Goal: Task Accomplishment & Management: Manage account settings

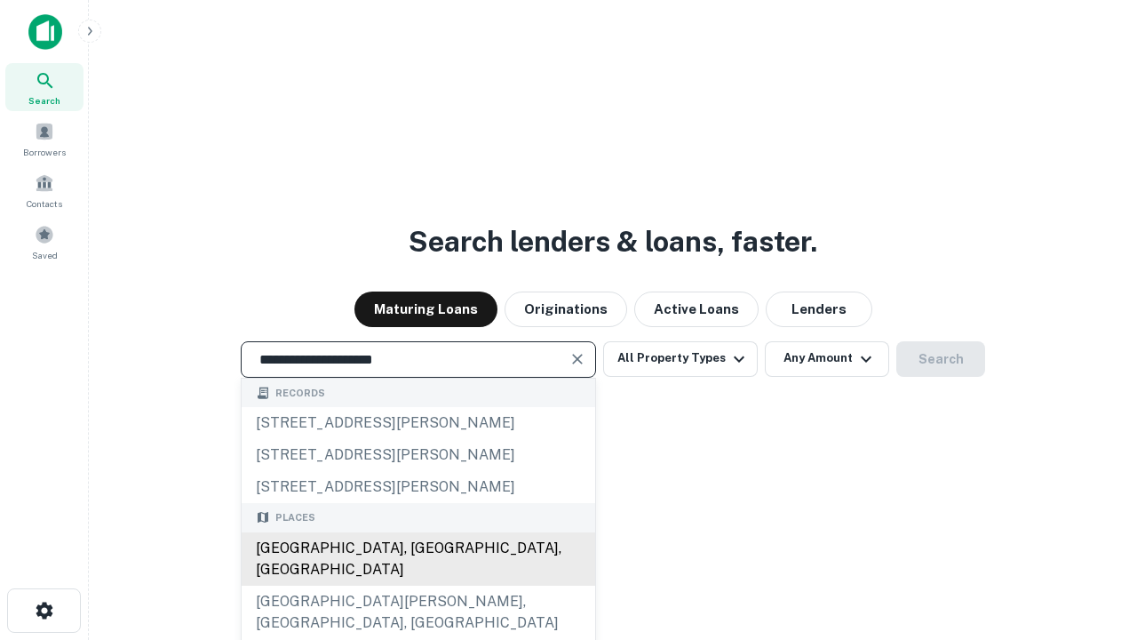
click at [418, 585] on div "Santa Monica, CA, USA" at bounding box center [419, 558] width 354 height 53
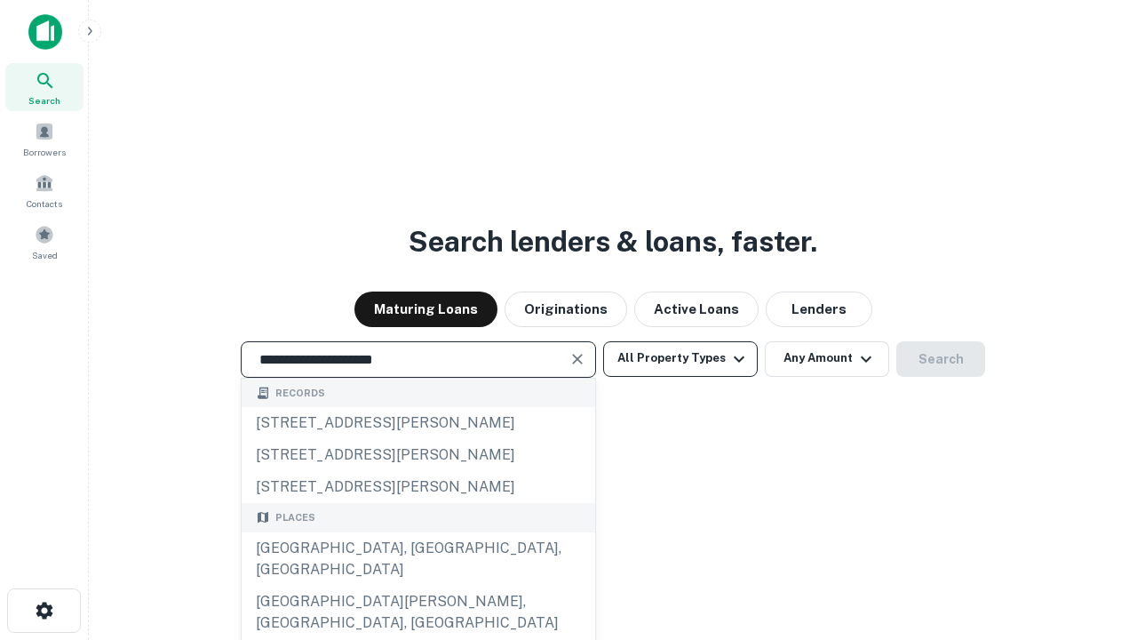
click at [680, 358] on button "All Property Types" at bounding box center [680, 359] width 155 height 36
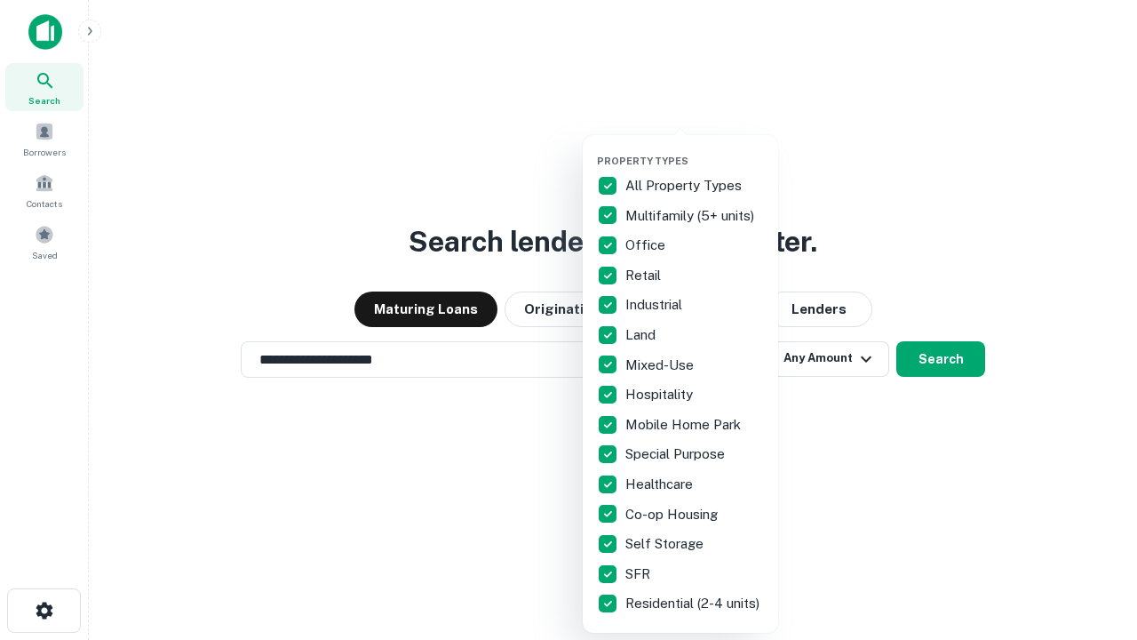
type input "**********"
click at [695, 149] on button "button" at bounding box center [694, 149] width 195 height 1
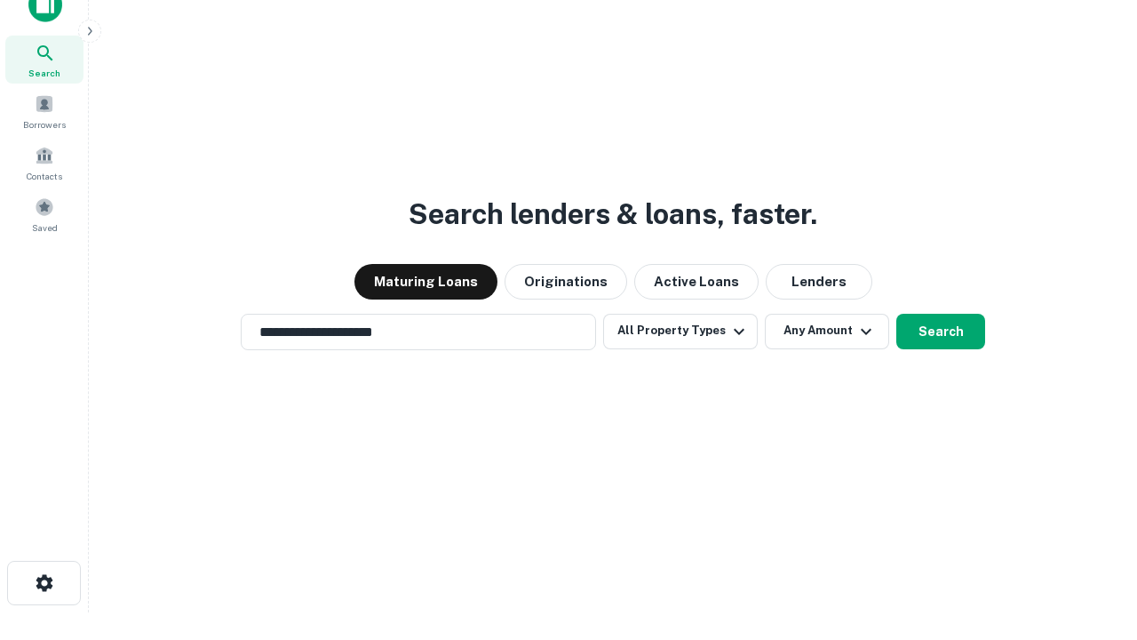
scroll to position [11, 214]
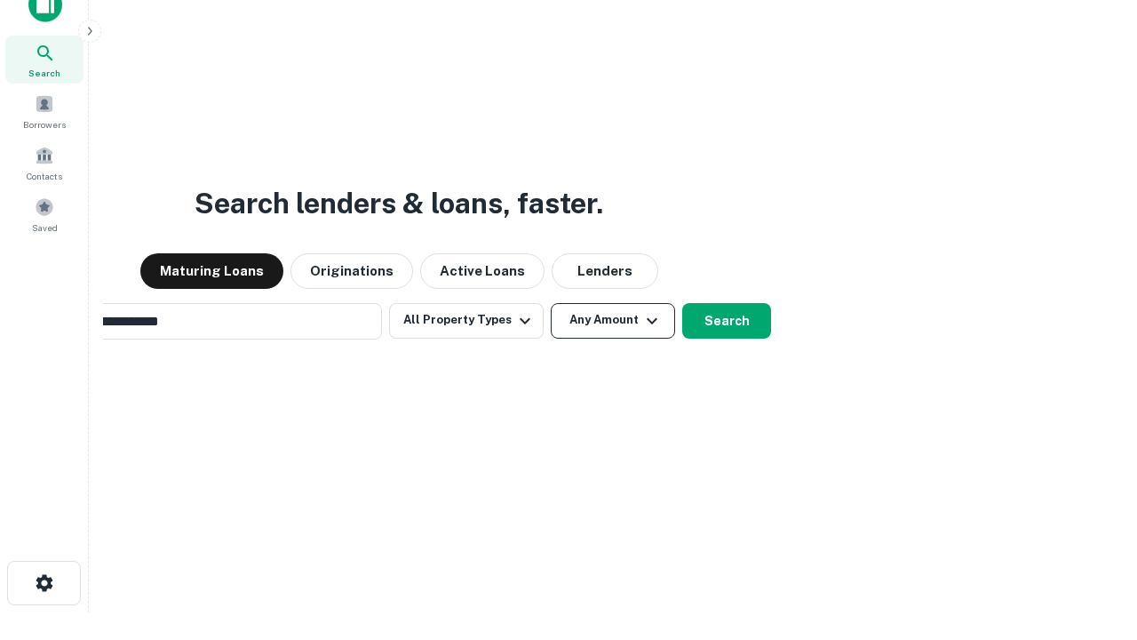
click at [551, 303] on button "Any Amount" at bounding box center [613, 321] width 124 height 36
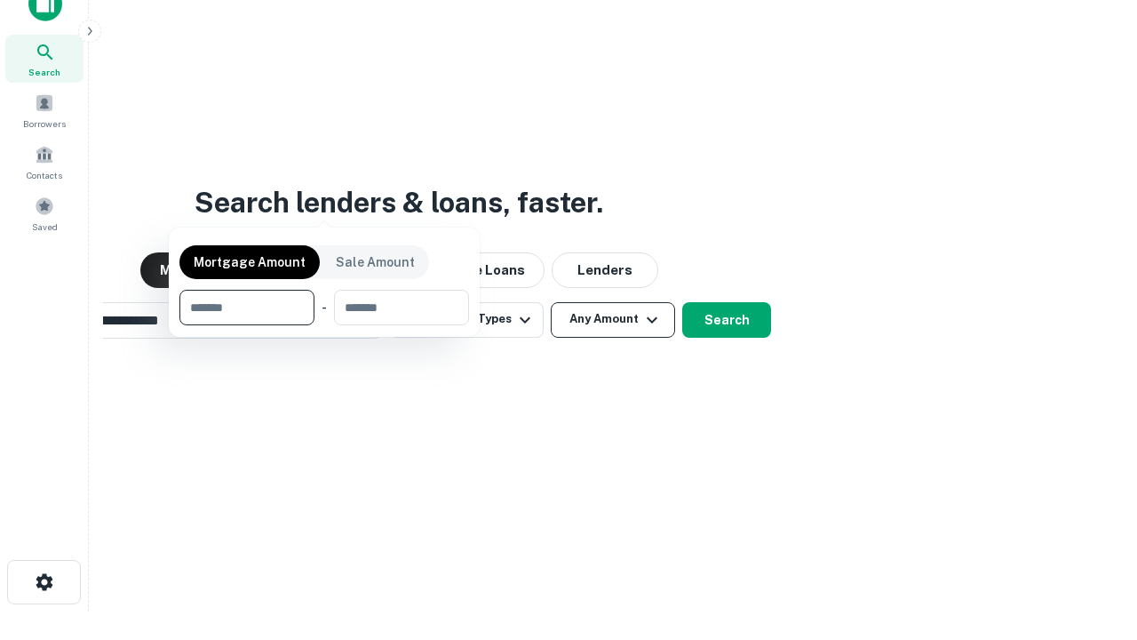
scroll to position [128, 503]
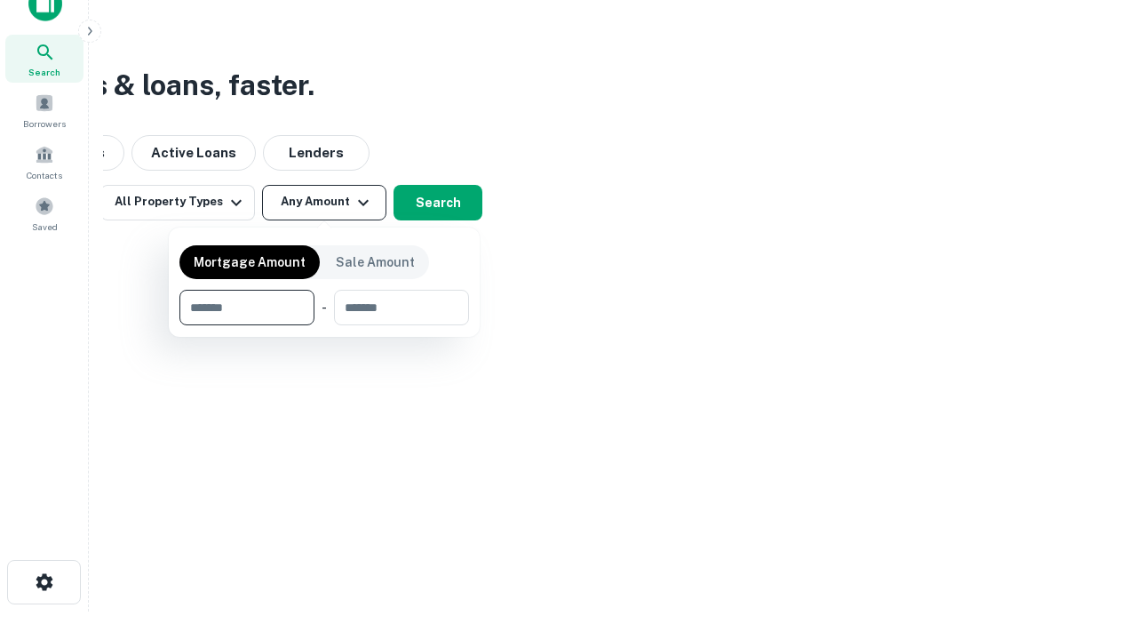
type input "*******"
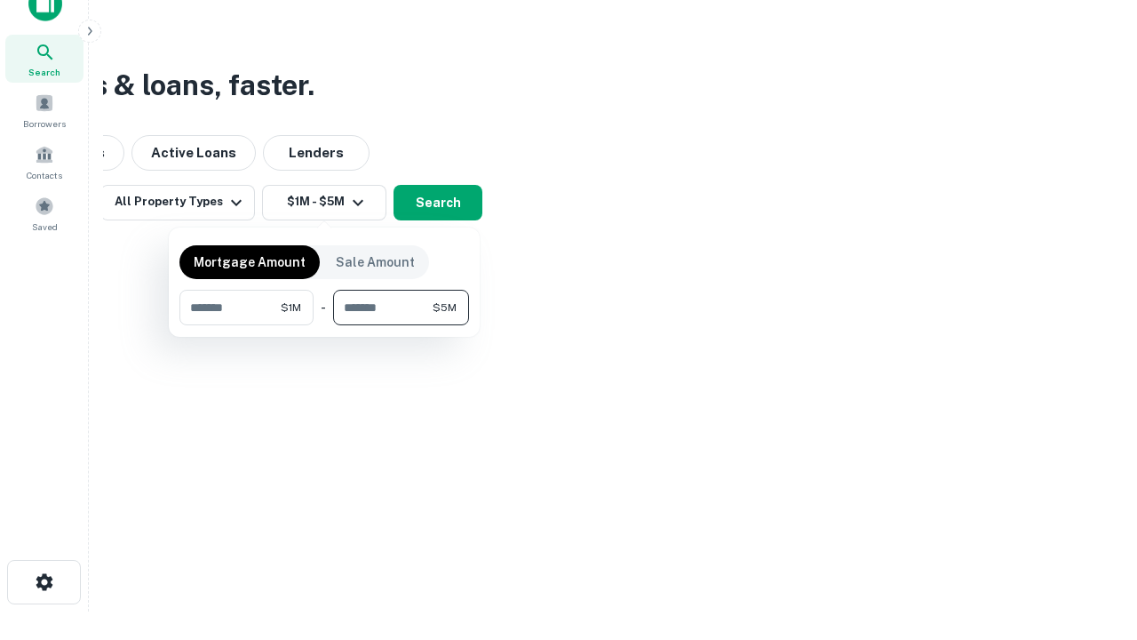
type input "*******"
click at [324, 325] on button "button" at bounding box center [324, 325] width 290 height 1
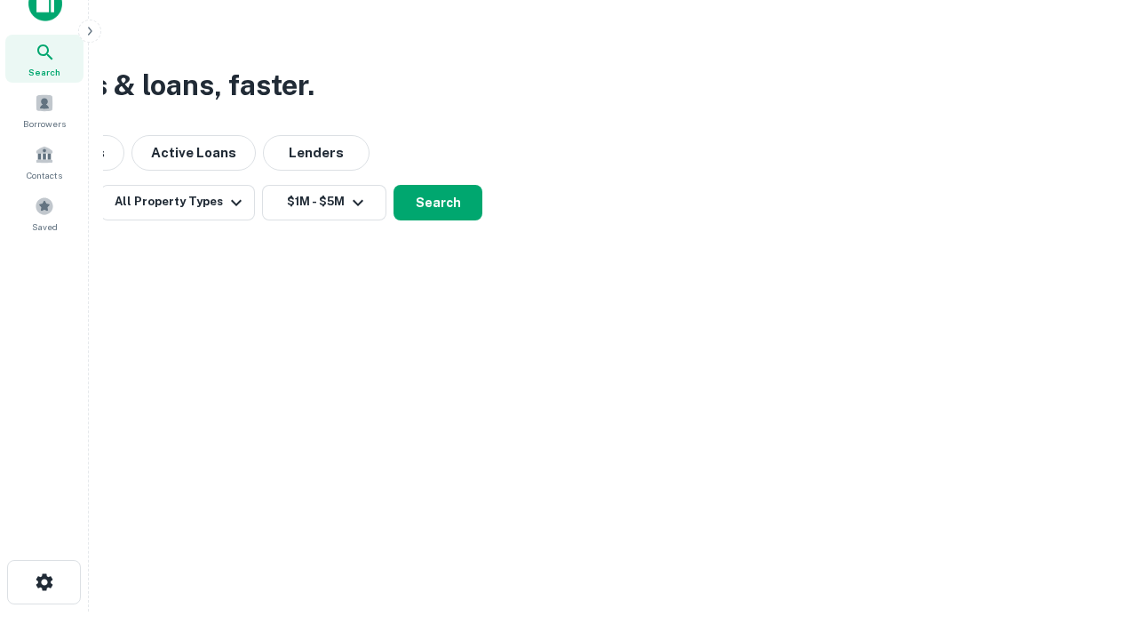
scroll to position [11, 328]
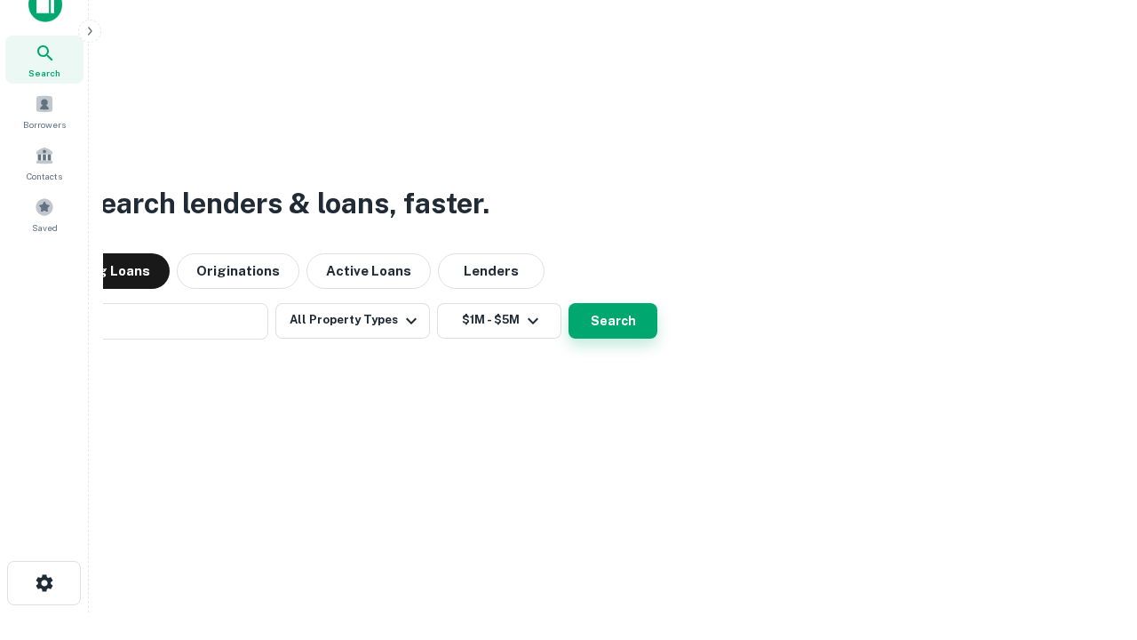
click at [569, 303] on button "Search" at bounding box center [613, 321] width 89 height 36
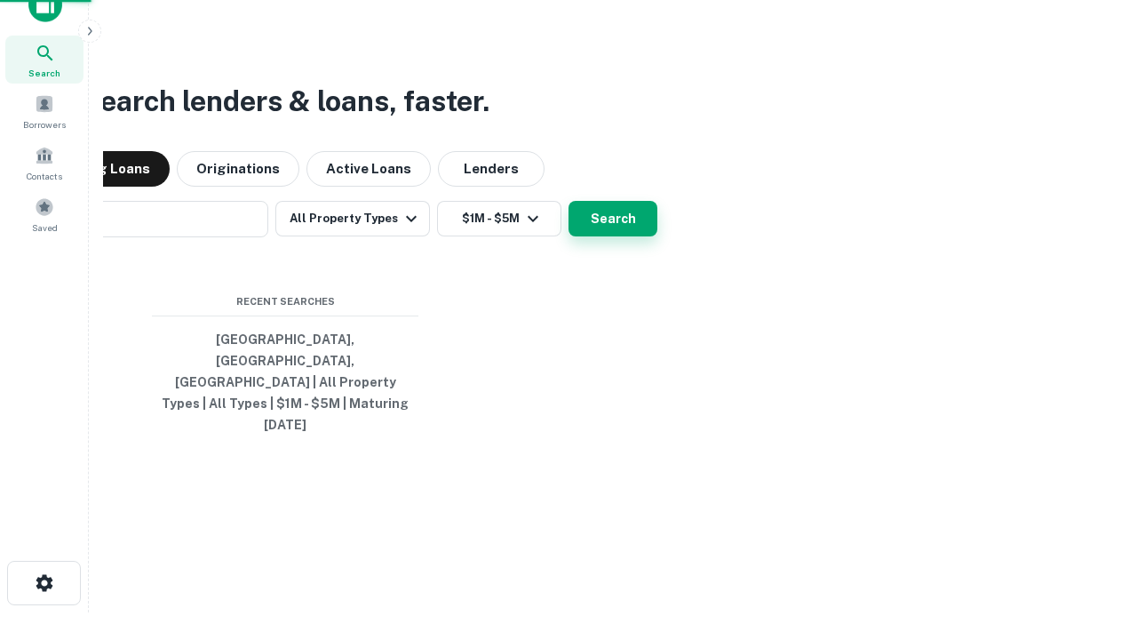
scroll to position [28, 0]
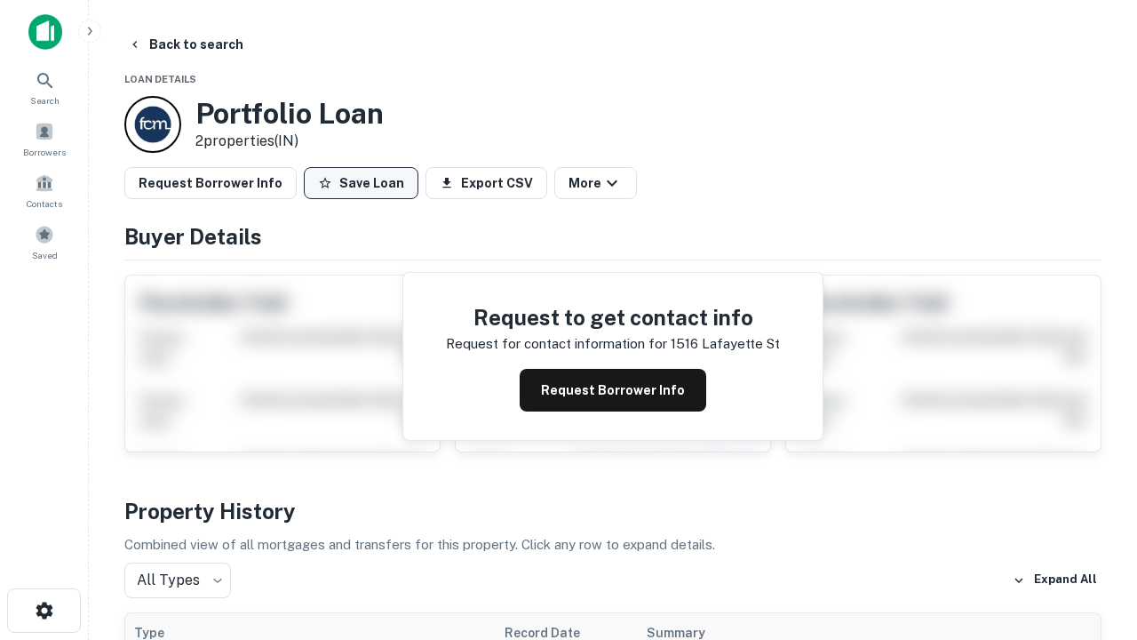
click at [361, 183] on button "Save Loan" at bounding box center [361, 183] width 115 height 32
click at [365, 183] on button "Loan Saved" at bounding box center [365, 183] width 123 height 32
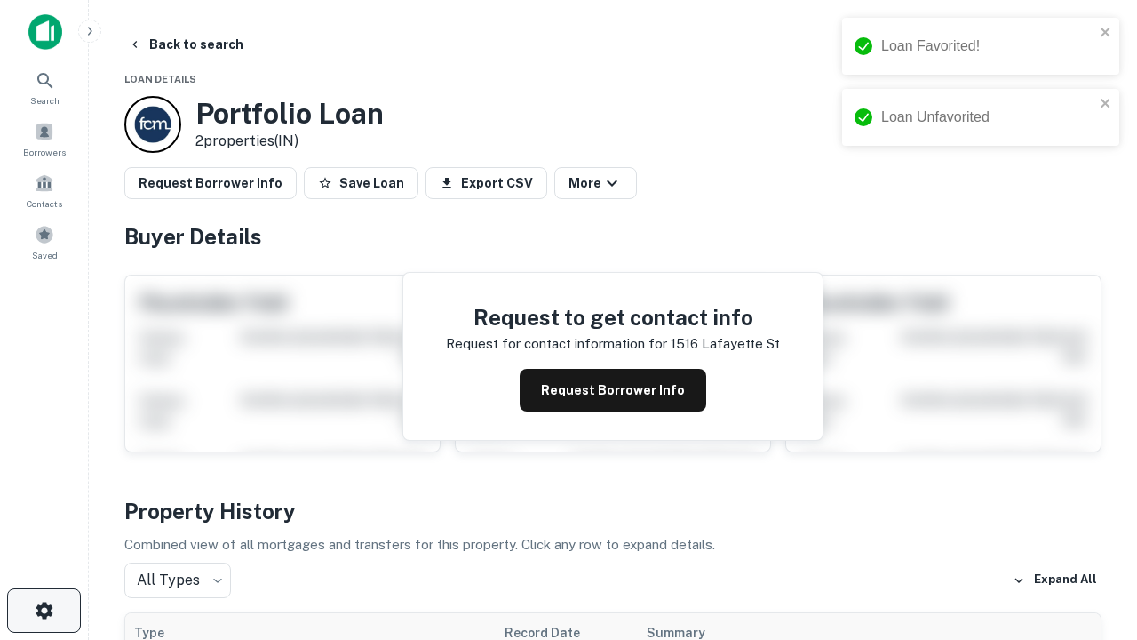
click at [44, 610] on icon "button" at bounding box center [44, 610] width 21 height 21
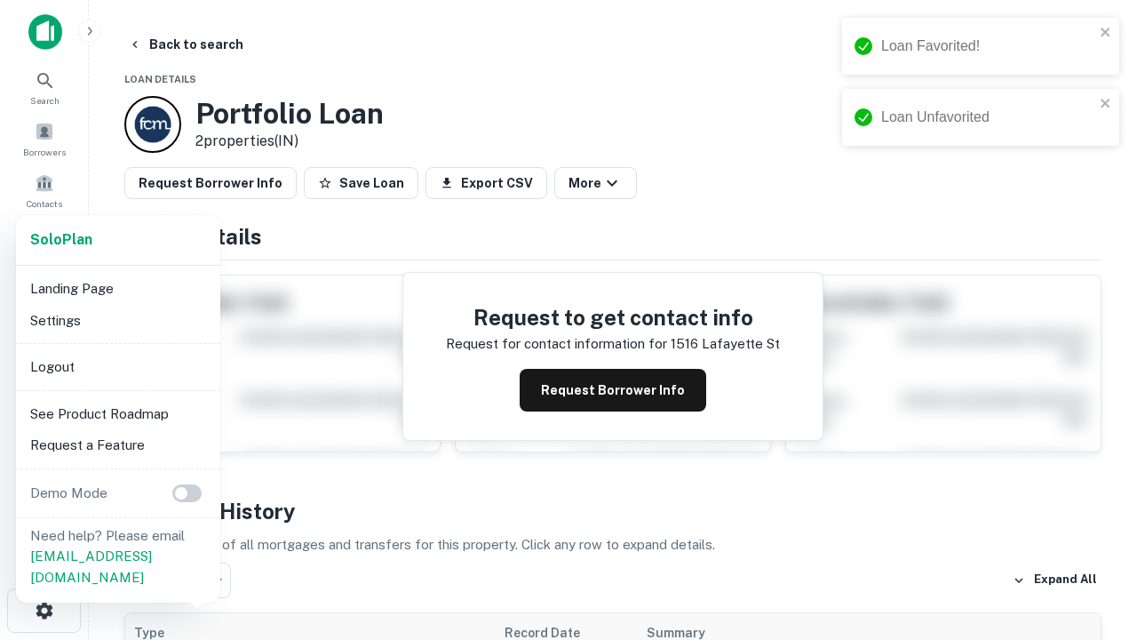
click at [117, 366] on li "Logout" at bounding box center [118, 367] width 190 height 32
